Goal: Information Seeking & Learning: Learn about a topic

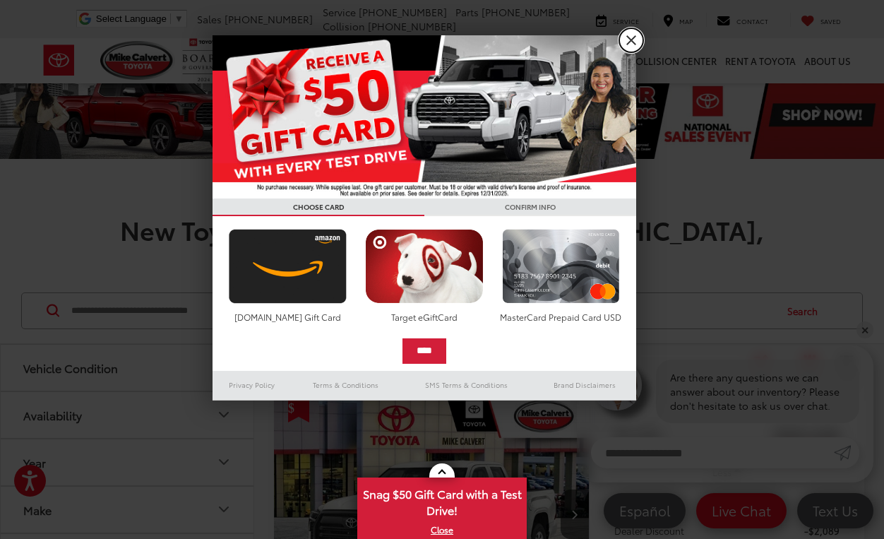
click at [626, 41] on link "X" at bounding box center [631, 40] width 24 height 24
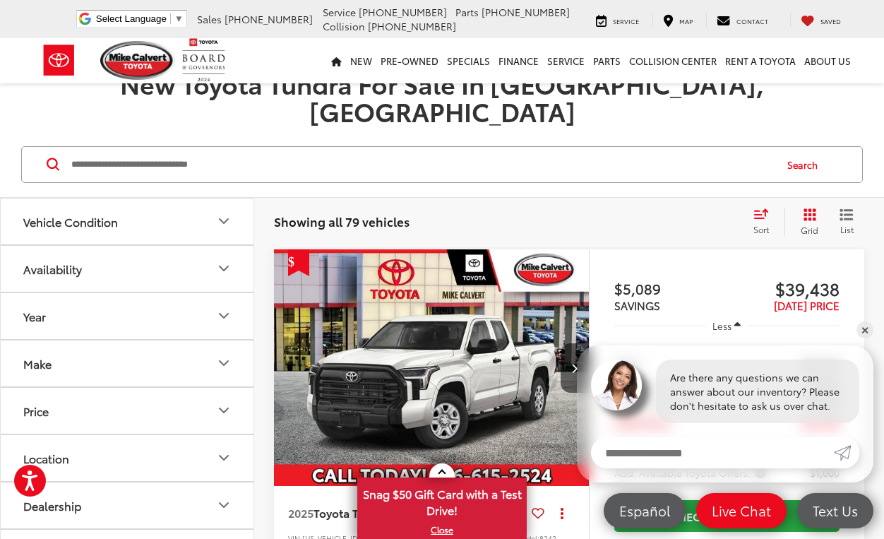
scroll to position [141, 0]
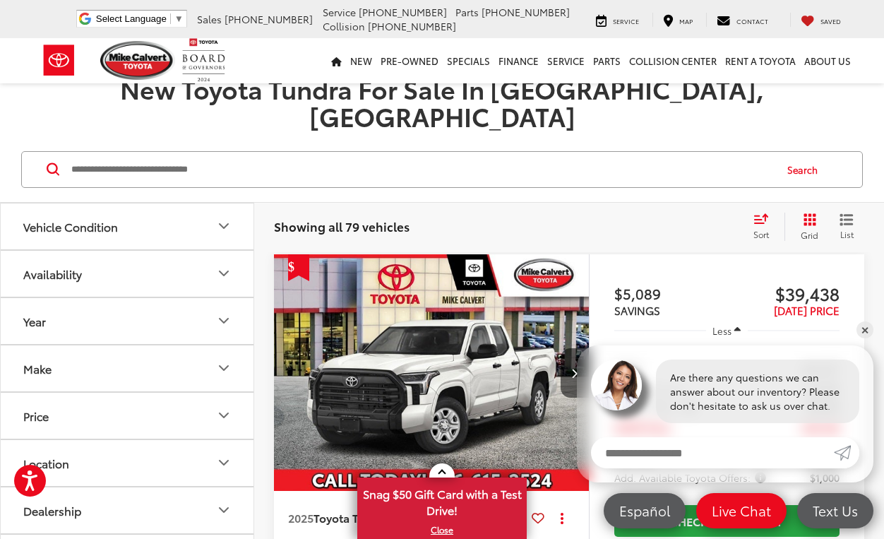
click at [441, 299] on img "2025 Toyota Tundra SR 0" at bounding box center [431, 373] width 317 height 238
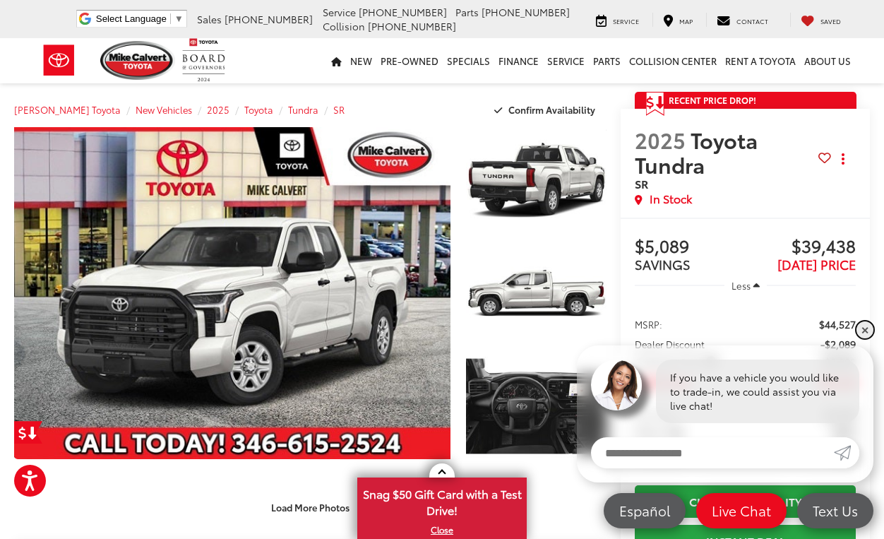
click at [868, 333] on link "✕" at bounding box center [865, 329] width 17 height 17
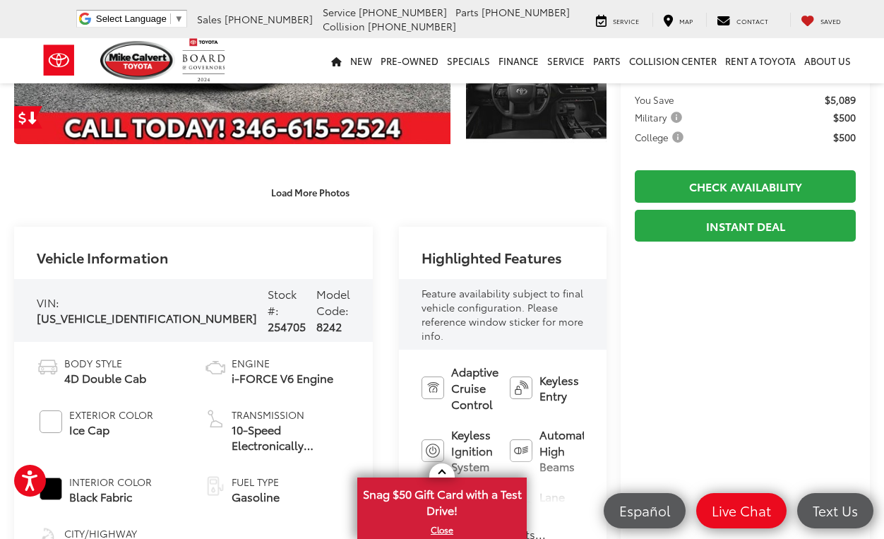
scroll to position [353, 0]
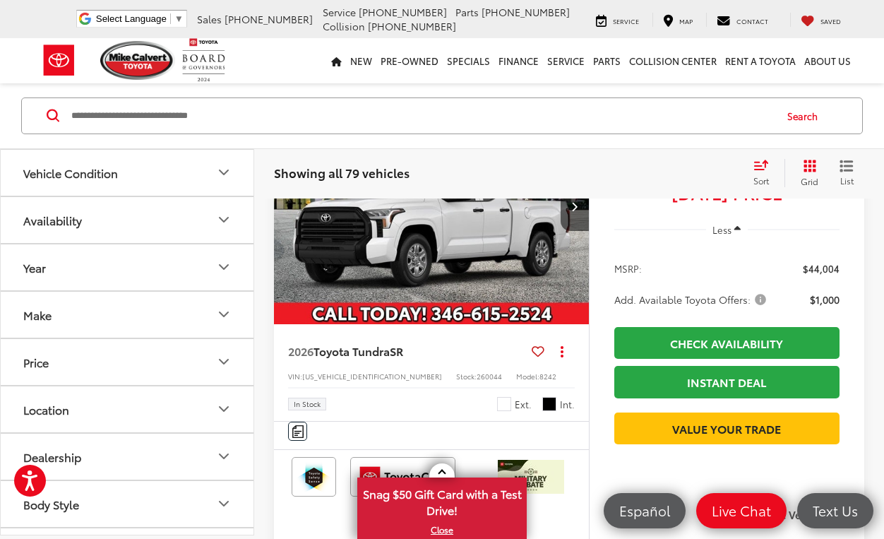
scroll to position [4096, 0]
